Goal: Transaction & Acquisition: Purchase product/service

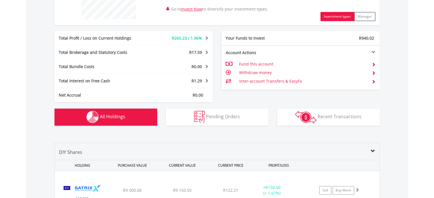
scroll to position [265, 0]
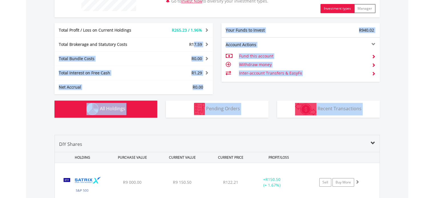
drag, startPoint x: 0, startPoint y: 0, endPoint x: 194, endPoint y: 38, distance: 197.4
click at [194, 38] on div "Here are the ins and outs of your account Check out how all of your investments…" at bounding box center [217, 61] width 325 height 393
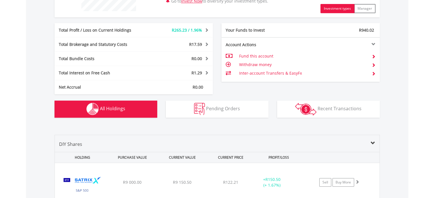
click at [27, 156] on div "Value View Share View DIY Shares HOLDING PURCHASE VALUE CURRENT VALUE CURRENT P…" at bounding box center [217, 191] width 382 height 134
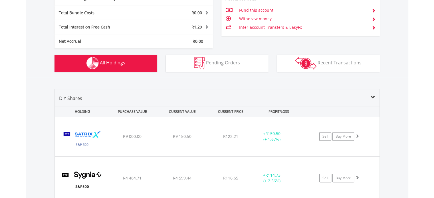
scroll to position [316, 0]
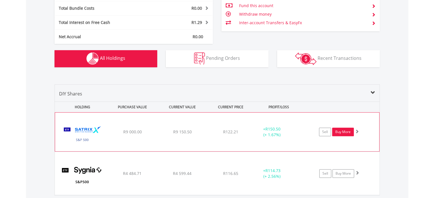
click at [348, 131] on link "Buy More" at bounding box center [343, 132] width 22 height 9
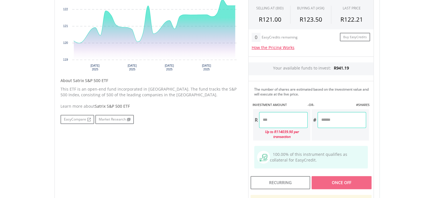
scroll to position [219, 0]
click at [275, 117] on input "number" at bounding box center [283, 120] width 49 height 16
type input "*"
type input "********"
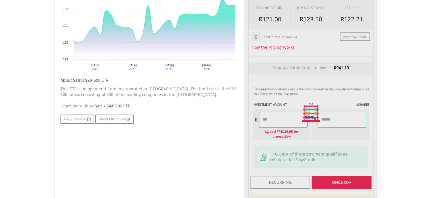
click at [342, 176] on div "Last Updated Price: 15-min. Delay* Price Update Cost: 0 Credits Market Closed S…" at bounding box center [311, 113] width 134 height 287
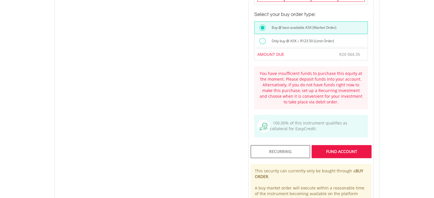
scroll to position [439, 0]
click at [334, 145] on div "FUND ACCOUNT" at bounding box center [342, 151] width 60 height 13
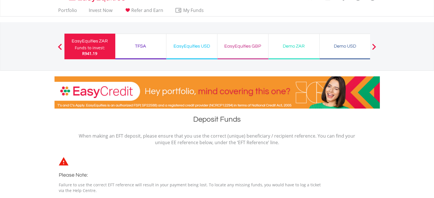
scroll to position [10, 0]
